Goal: Find specific page/section: Find specific page/section

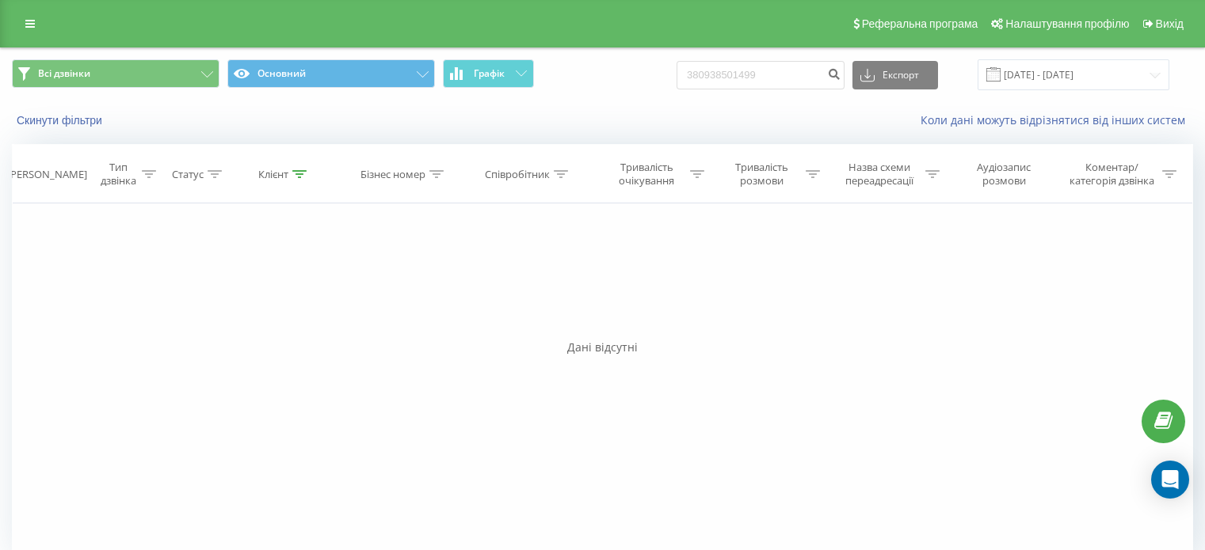
click at [21, 28] on link at bounding box center [30, 24] width 29 height 22
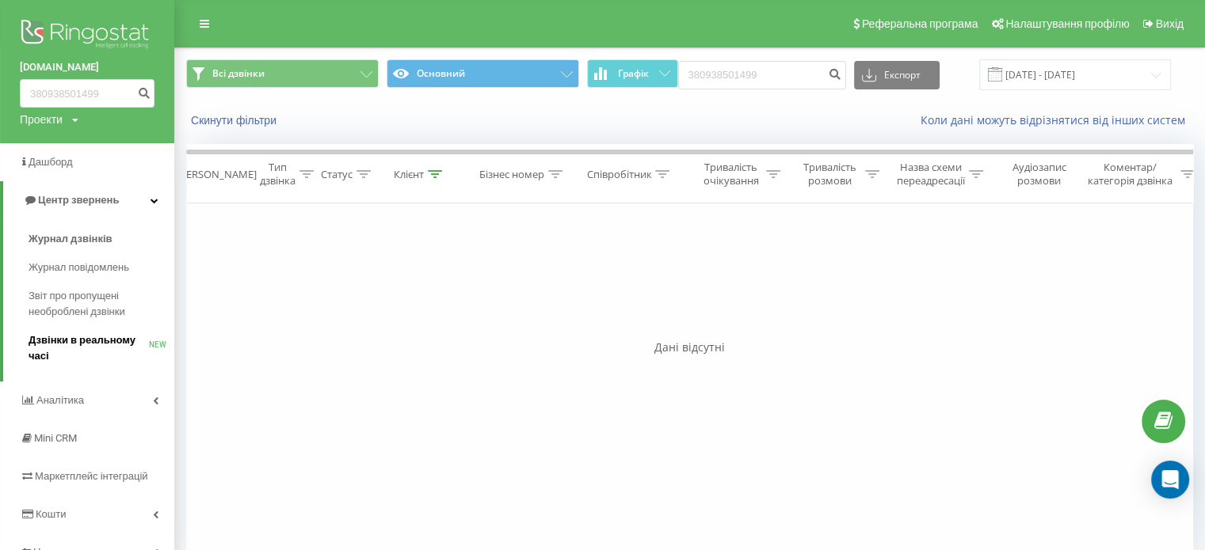
click at [82, 349] on span "Дзвінки в реальному часі" at bounding box center [89, 349] width 120 height 32
